Goal: Complete application form

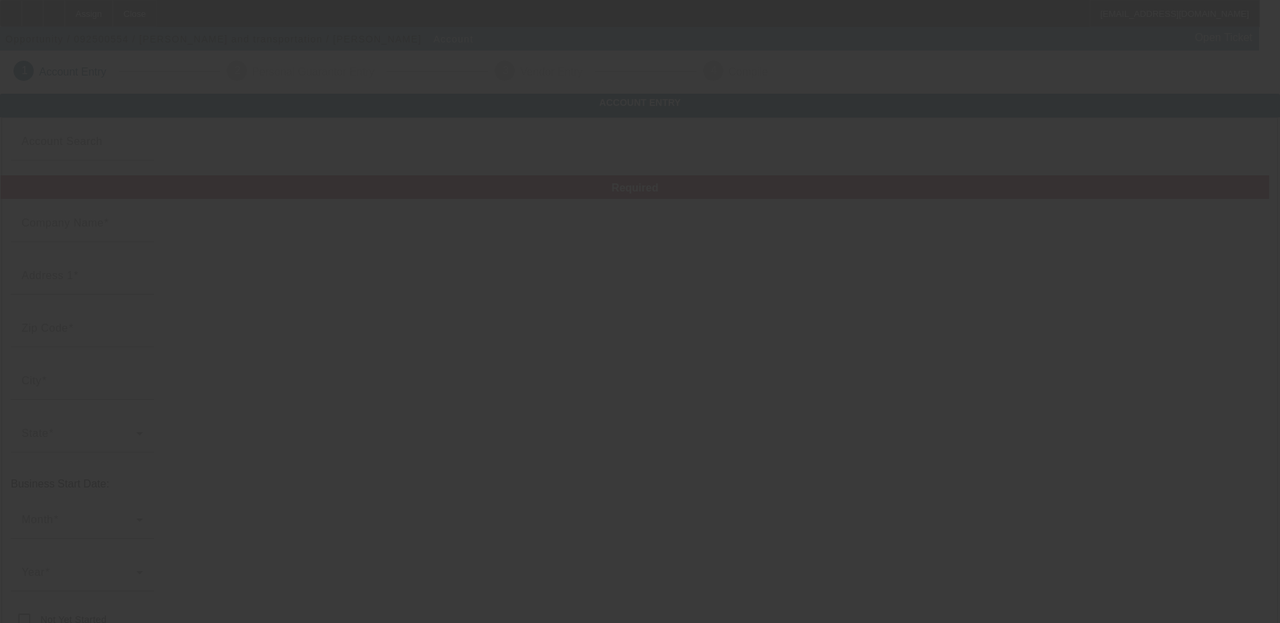
type input "C.K.J towing and transportation"
type input "7459 Suffolk Pl"
type input "92336"
type input "Fontana"
type input "[PHONE_NUMBER]"
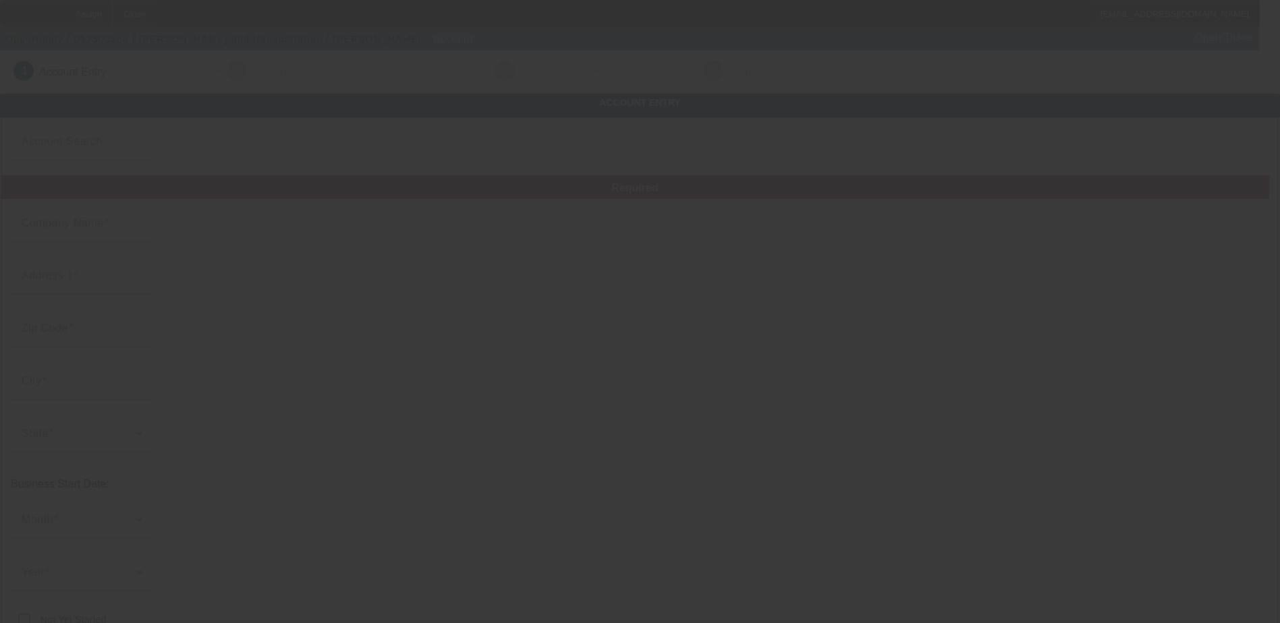
type input "843080024"
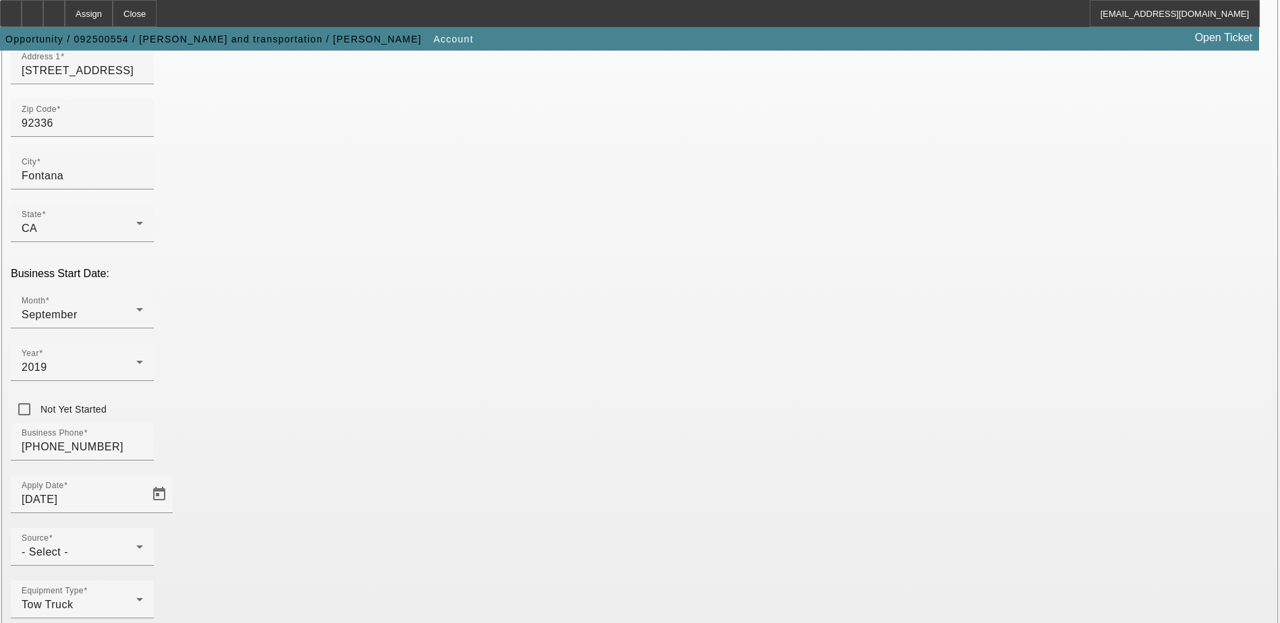
scroll to position [240, 0]
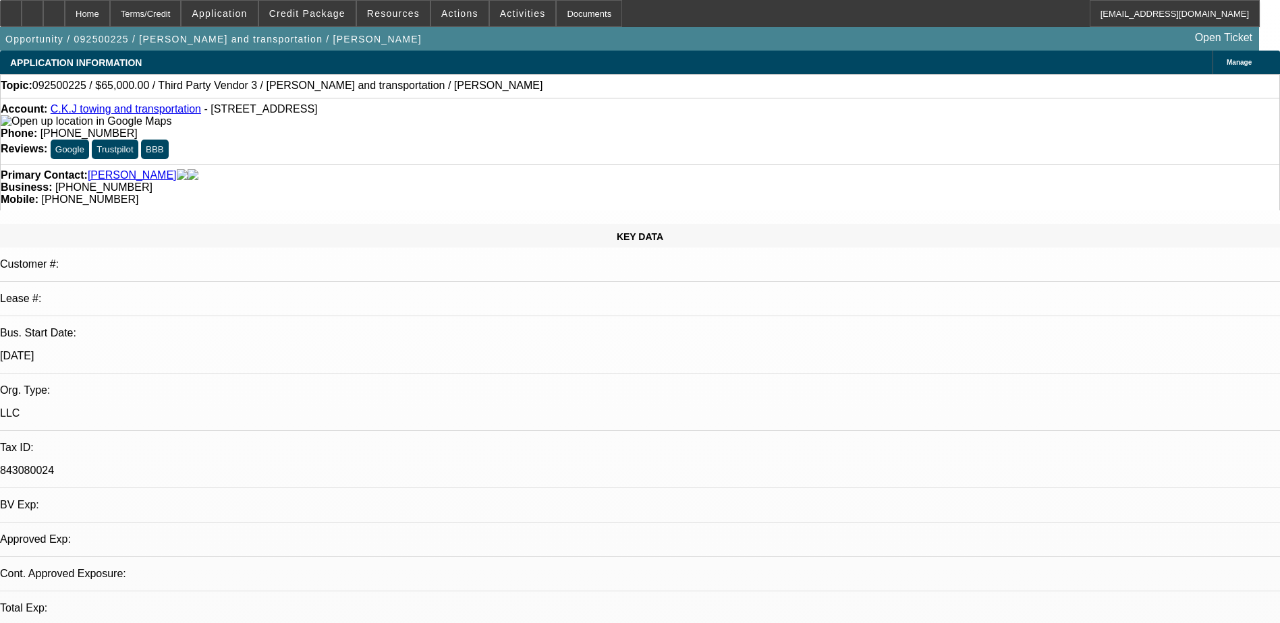
select select "0"
select select "2"
select select "0.1"
select select "4"
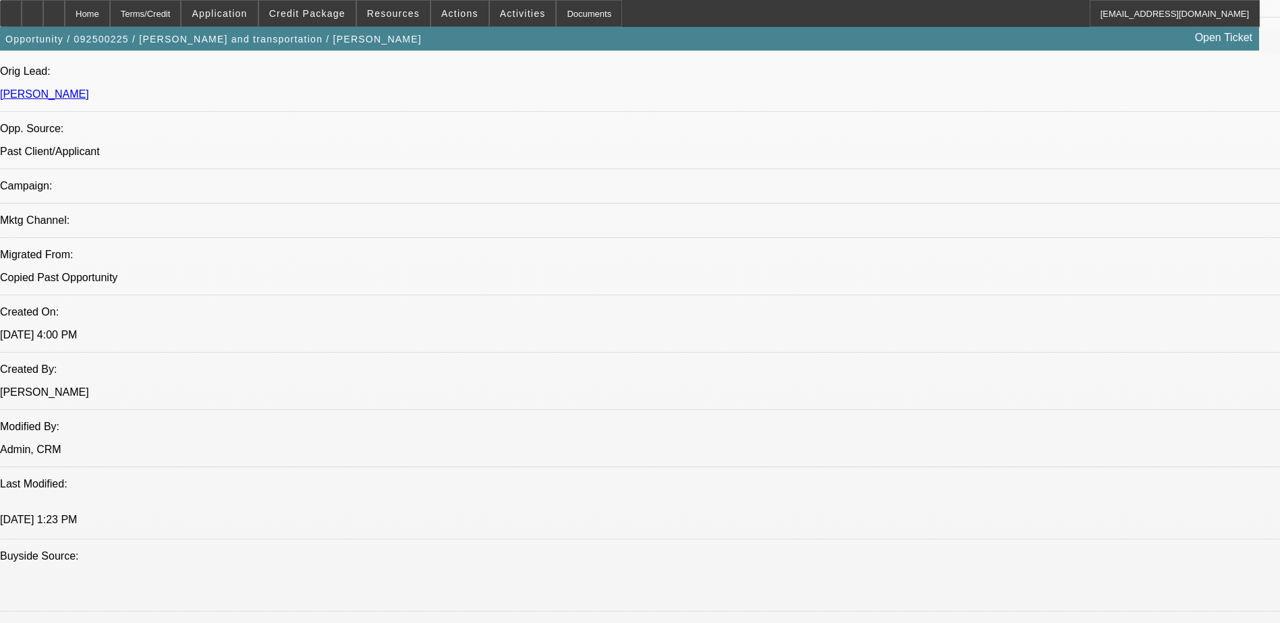
scroll to position [877, 0]
